Goal: Task Accomplishment & Management: Manage account settings

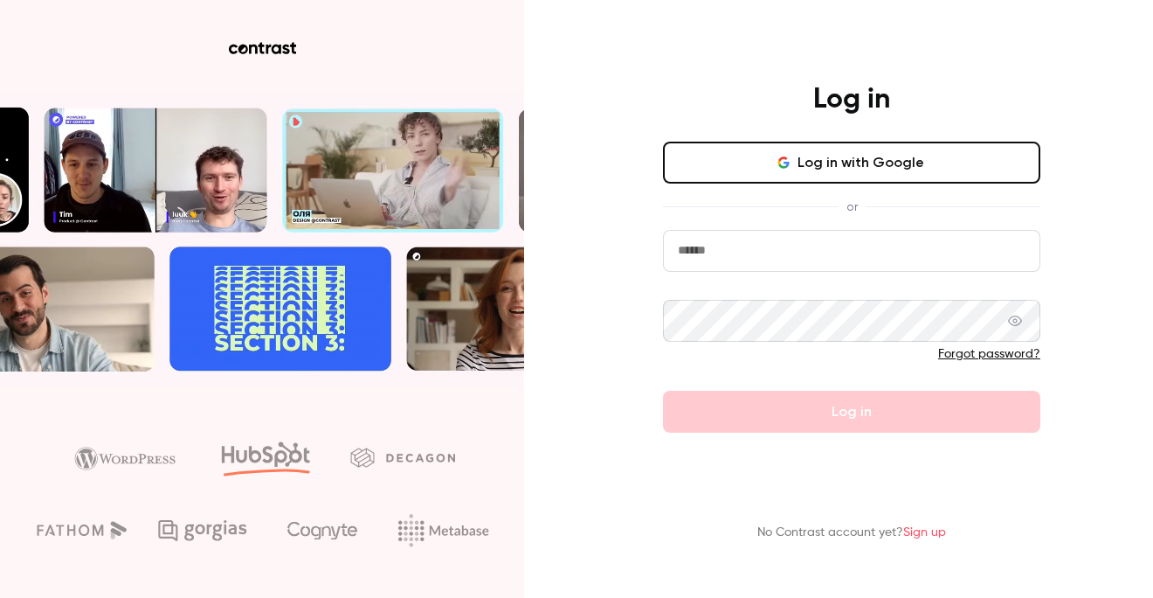
click at [902, 176] on button "Log in with Google" at bounding box center [851, 163] width 377 height 42
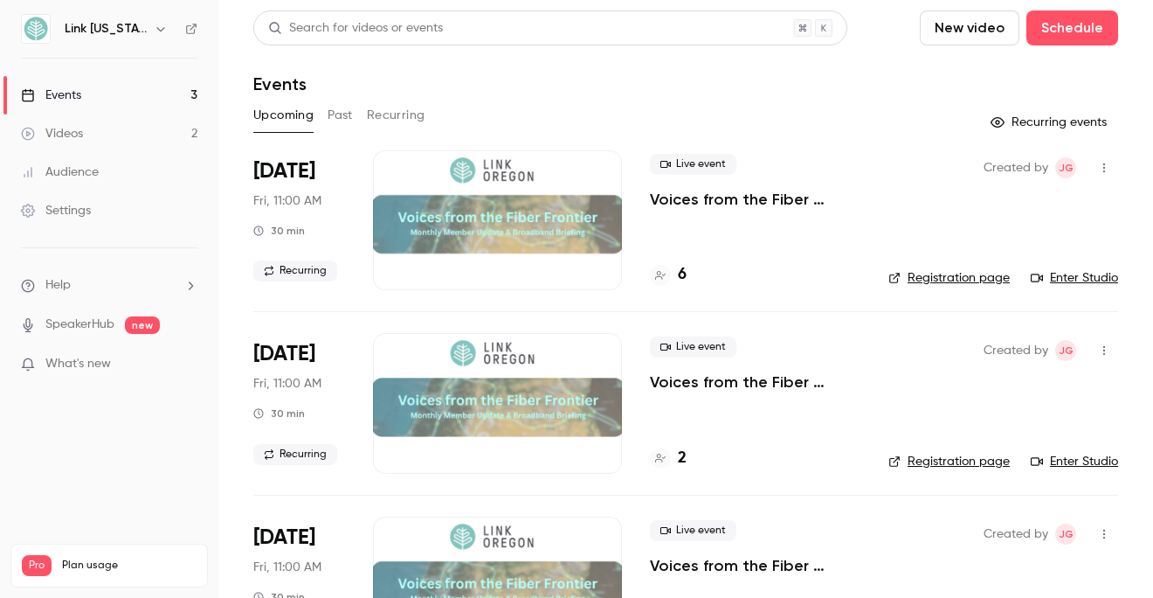
click at [31, 555] on span "Pro" at bounding box center [37, 565] width 30 height 21
click at [120, 89] on link "Events 3" at bounding box center [109, 95] width 218 height 38
click at [746, 241] on div "Live event Voices from the Fiber Frontier - Monthly Member Update & Broadband B…" at bounding box center [755, 220] width 211 height 140
click at [663, 276] on icon at bounding box center [660, 275] width 10 height 10
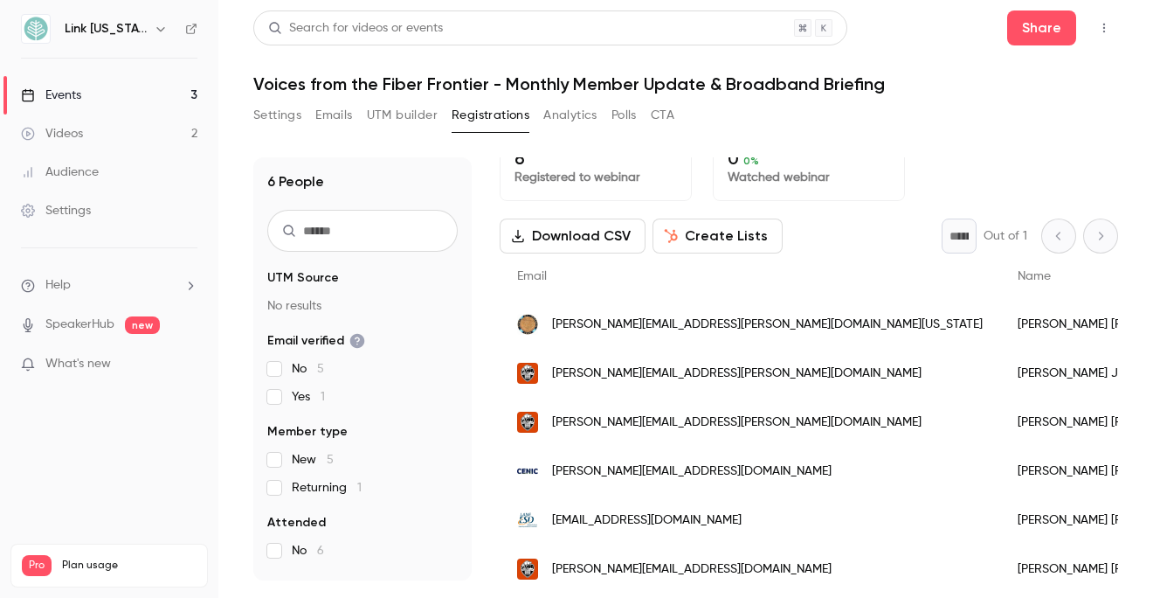
scroll to position [38, 0]
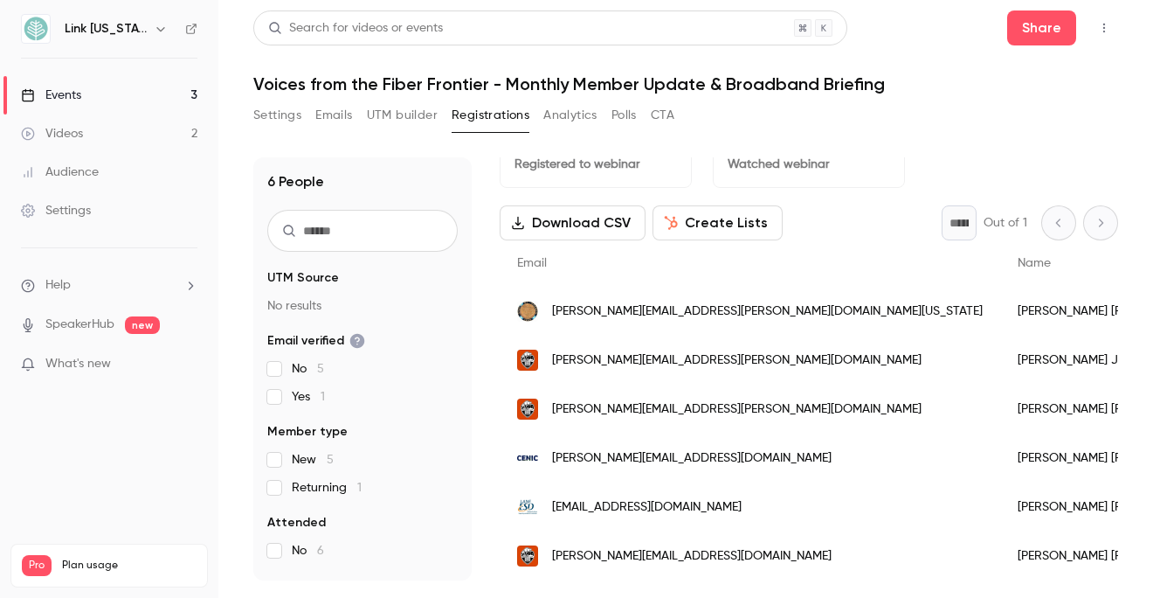
click at [579, 221] on button "Download CSV" at bounding box center [573, 222] width 146 height 35
click at [106, 36] on h6 "Link [US_STATE]" at bounding box center [106, 28] width 82 height 17
click at [110, 29] on h6 "Link [US_STATE]" at bounding box center [106, 28] width 82 height 17
click at [154, 32] on icon "button" at bounding box center [161, 29] width 14 height 14
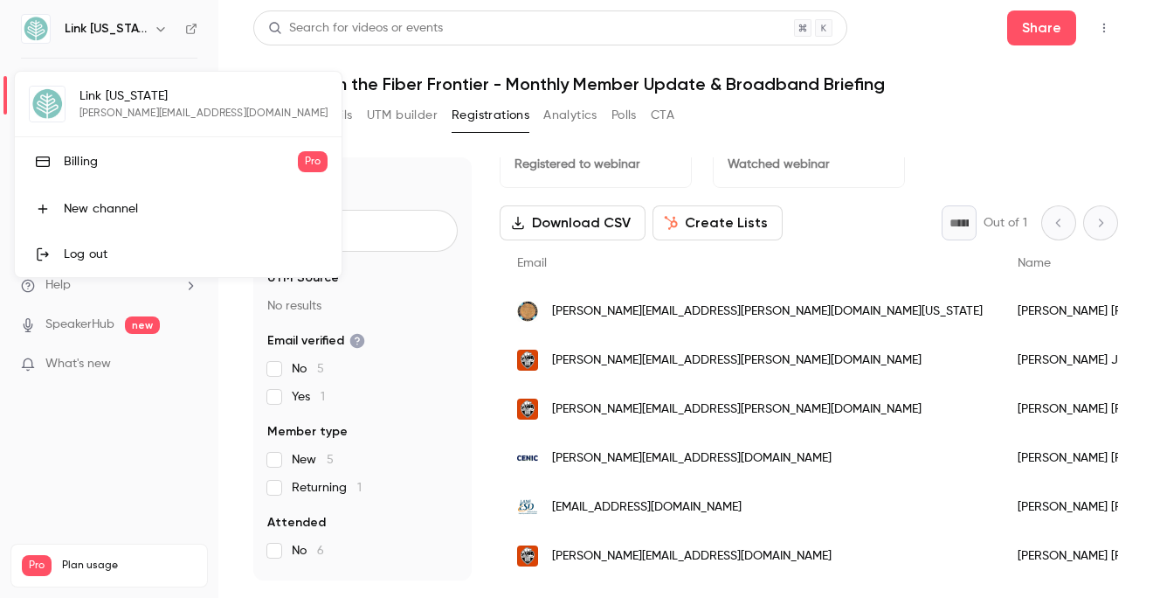
click at [75, 163] on div "Billing" at bounding box center [181, 161] width 234 height 17
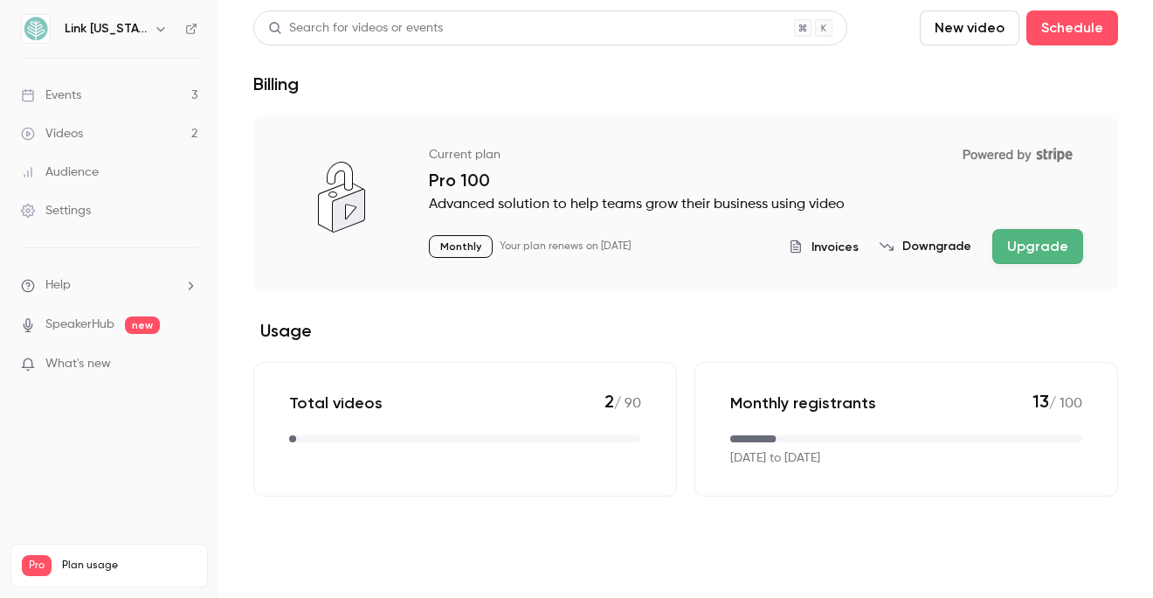
click at [937, 247] on button "Downgrade" at bounding box center [926, 246] width 92 height 17
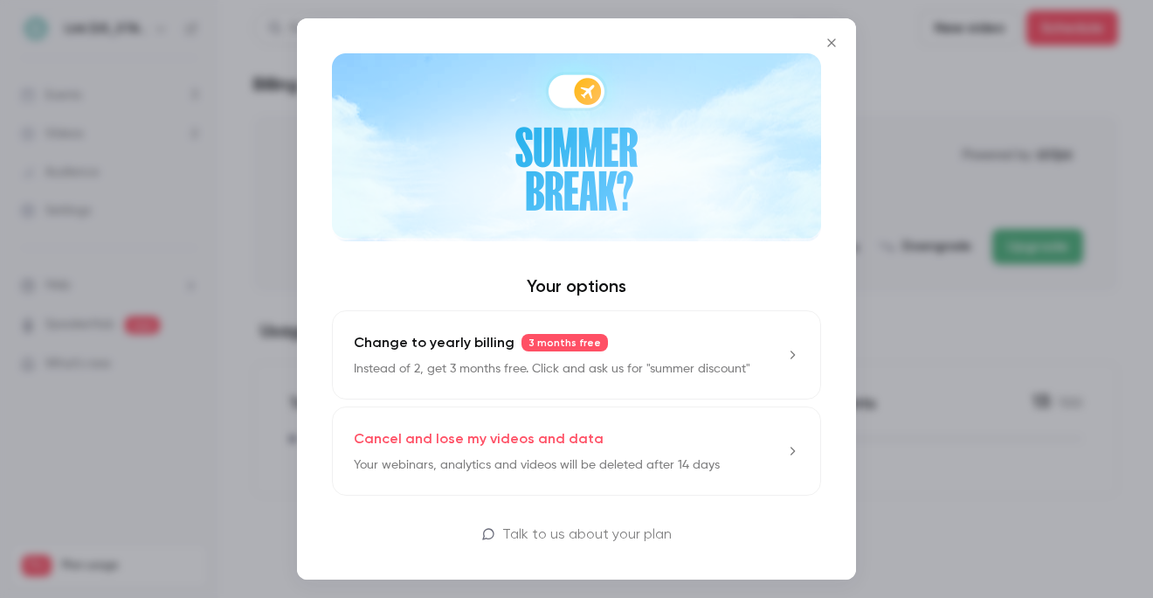
click at [532, 439] on p "Cancel and lose my videos and data" at bounding box center [479, 438] width 250 height 21
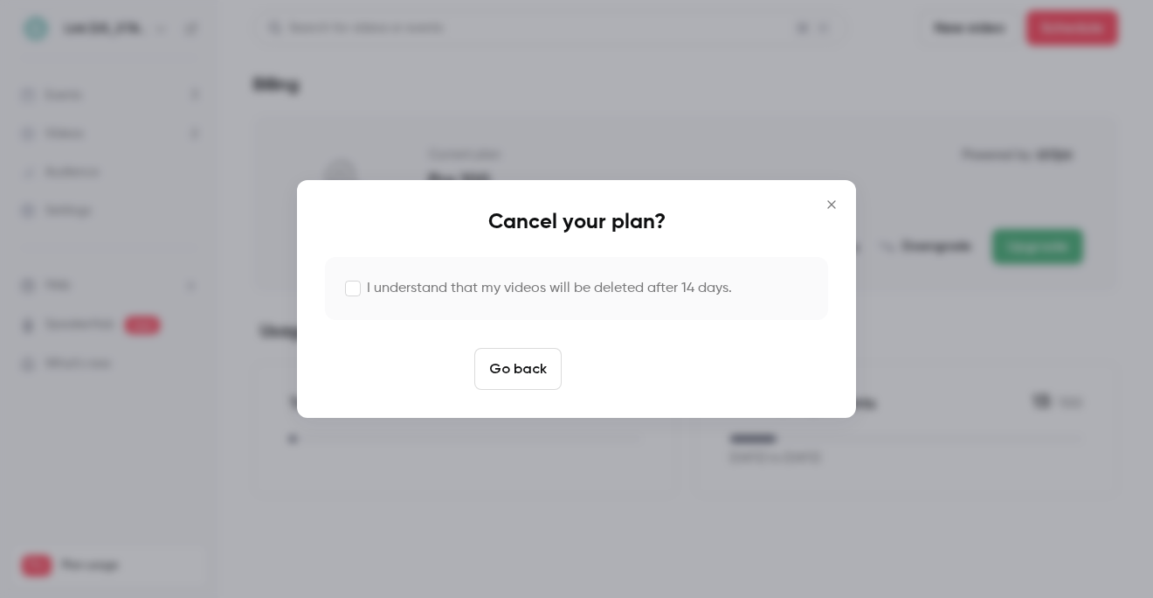
click at [626, 378] on button "Cancel plan" at bounding box center [624, 369] width 111 height 42
